Goal: Task Accomplishment & Management: Manage account settings

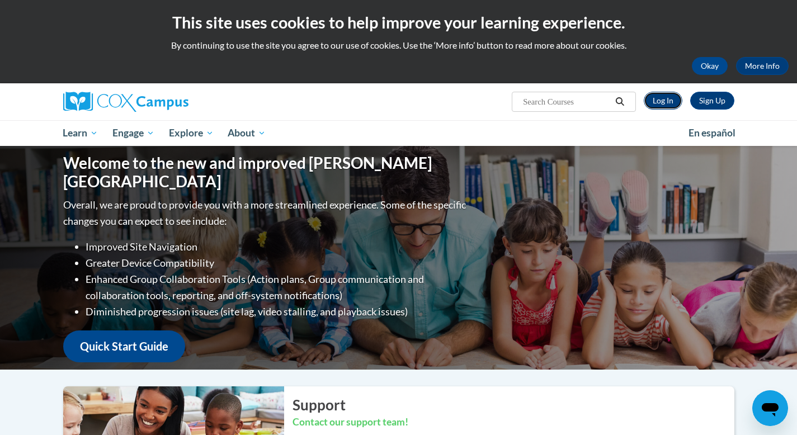
click at [665, 100] on link "Log In" at bounding box center [663, 101] width 39 height 18
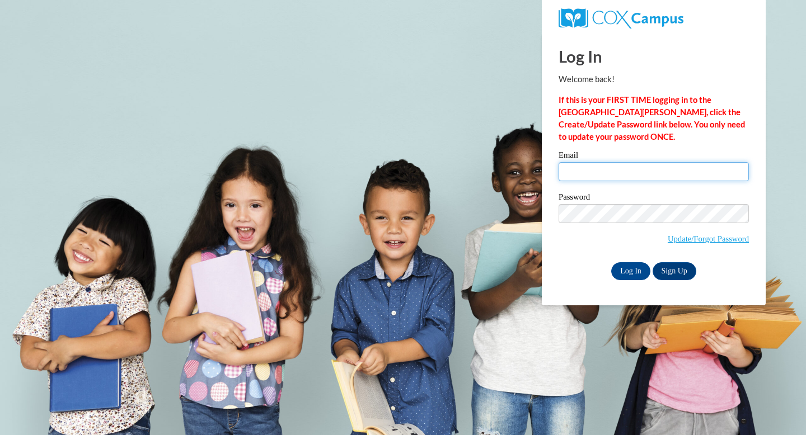
click at [620, 170] on input "Email" at bounding box center [653, 171] width 190 height 19
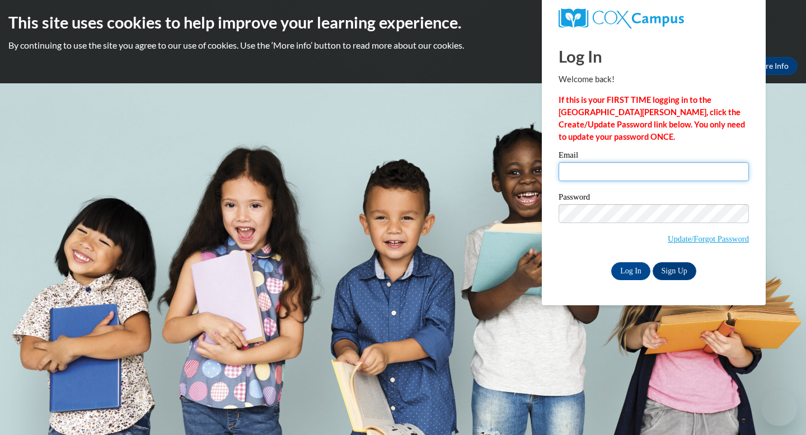
type input "hockenbrockh@ripon.k12.wi.us"
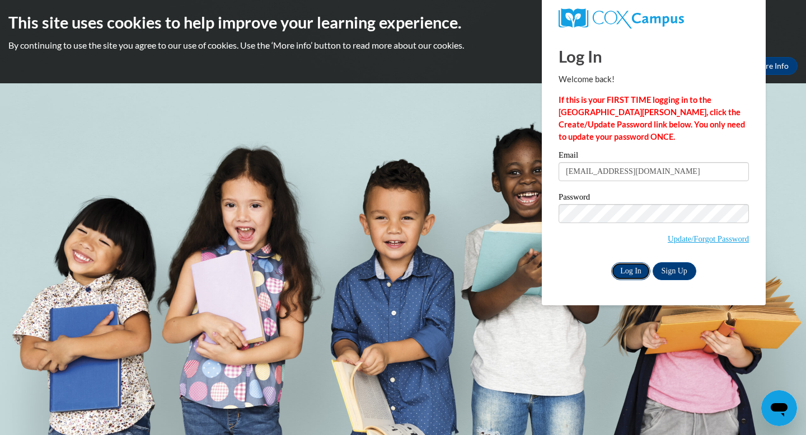
click at [631, 266] on input "Log In" at bounding box center [630, 271] width 39 height 18
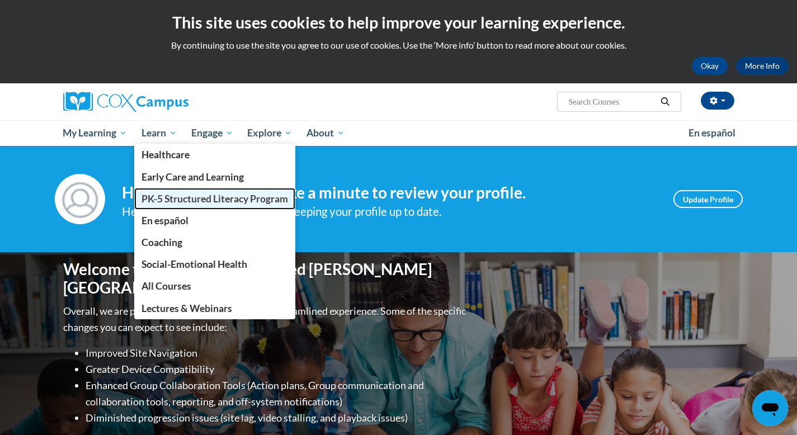
click at [182, 200] on span "PK-5 Structured Literacy Program" at bounding box center [215, 199] width 147 height 12
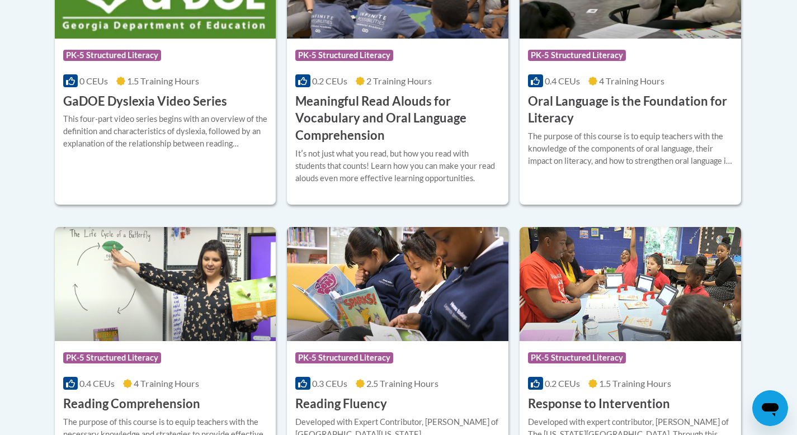
scroll to position [856, 0]
